Goal: Use online tool/utility: Utilize a website feature to perform a specific function

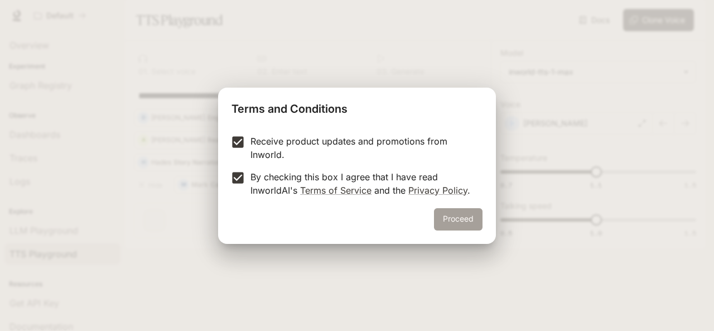
click at [462, 227] on button "Proceed" at bounding box center [458, 219] width 49 height 22
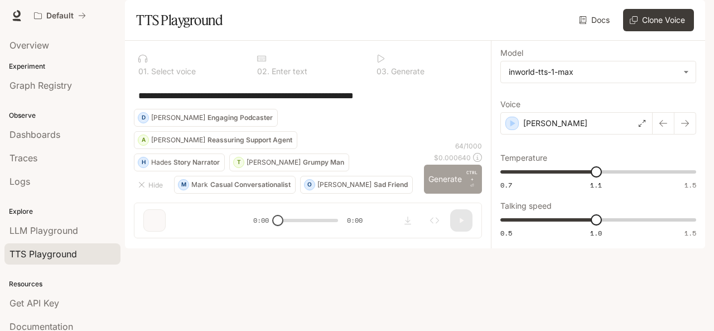
click at [442, 193] on button "Generate CTRL + ⏎" at bounding box center [453, 178] width 58 height 29
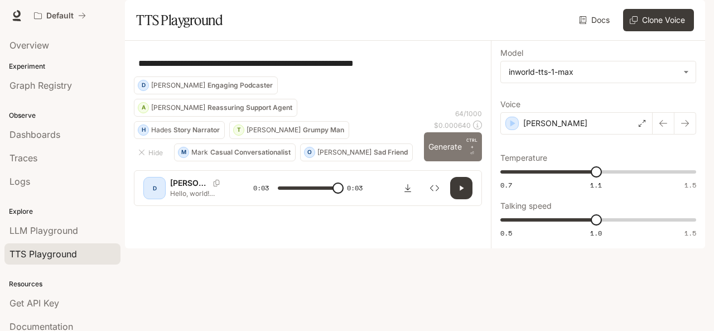
type input "*"
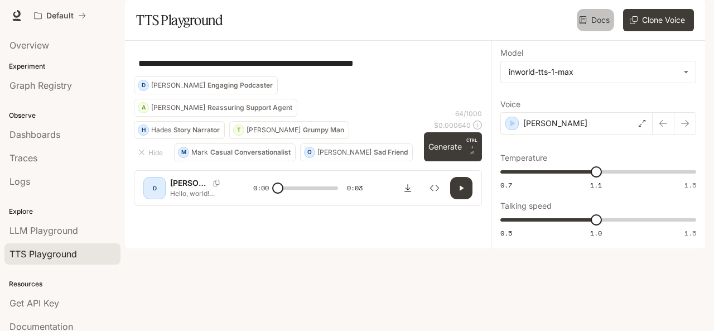
click at [583, 24] on icon at bounding box center [583, 20] width 8 height 8
